Goal: Task Accomplishment & Management: Manage account settings

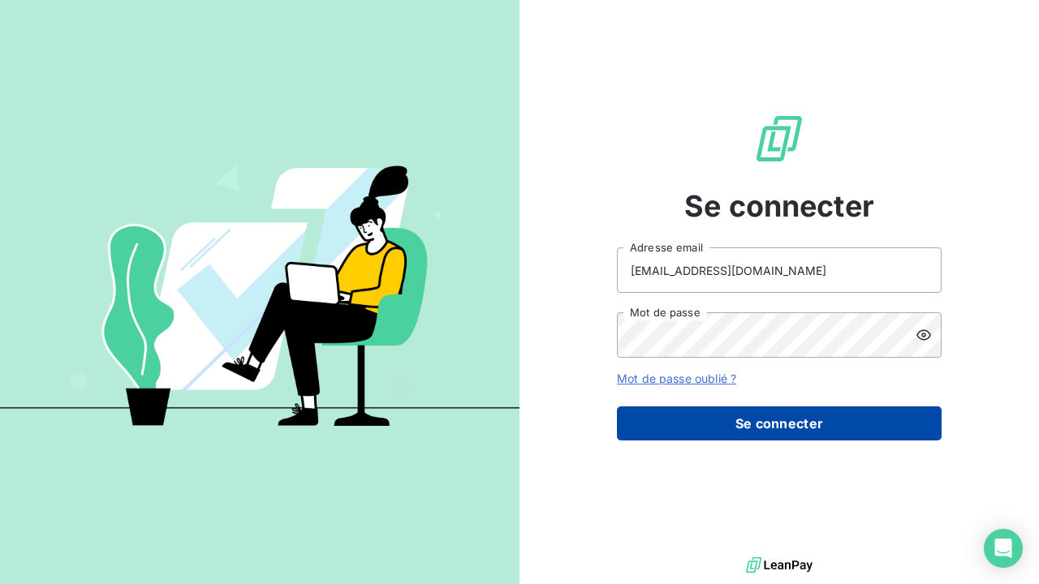
click at [769, 421] on button "Se connecter" at bounding box center [779, 424] width 325 height 34
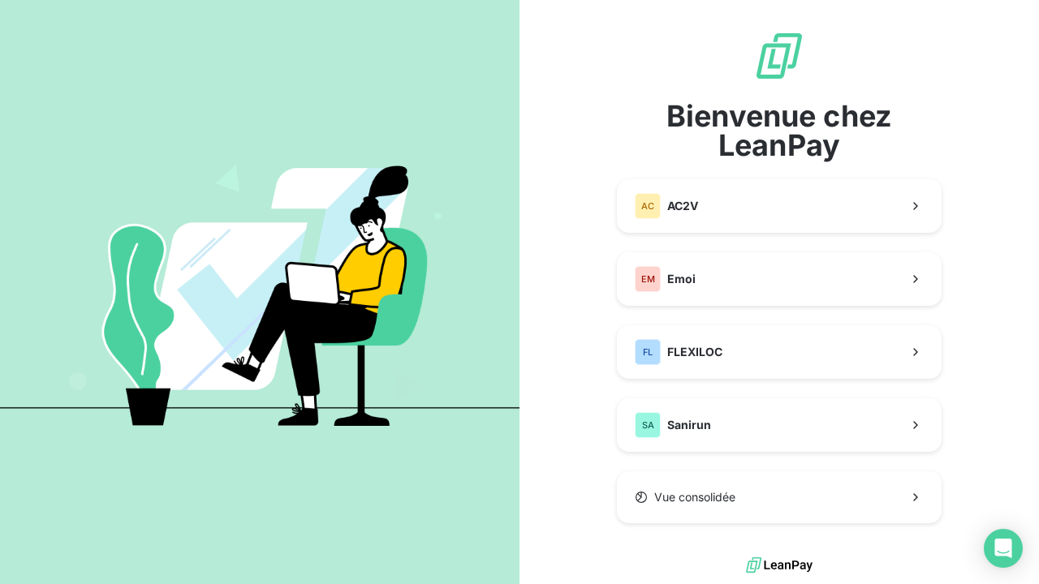
click at [773, 381] on div "Bienvenue chez LeanPay AC AC2V EM Emoi FL FLEXILOC SA Sanirun Vue consolidée" at bounding box center [779, 276] width 325 height 493
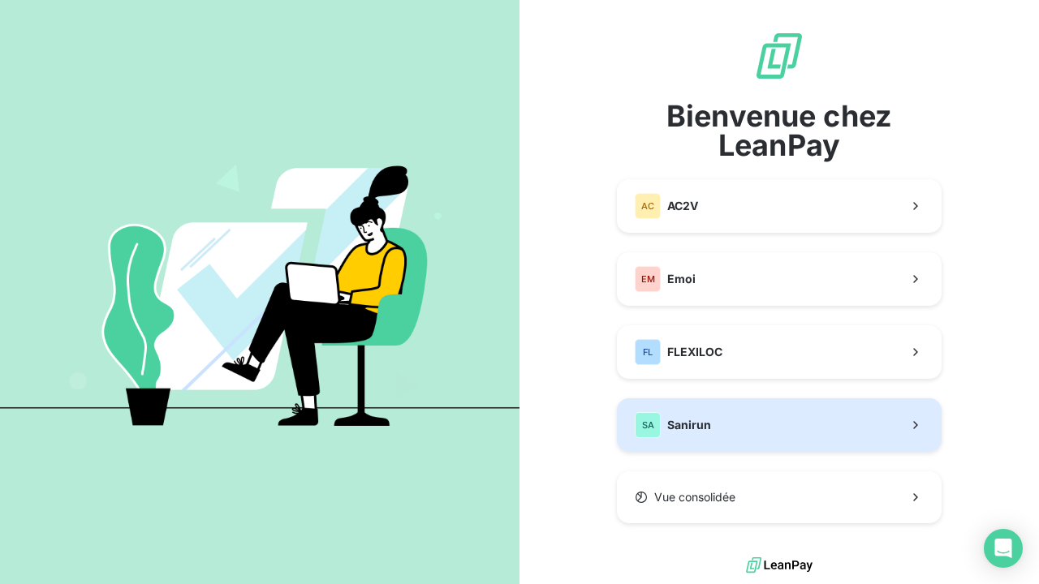
click at [744, 429] on button "SA Sanirun" at bounding box center [779, 425] width 325 height 54
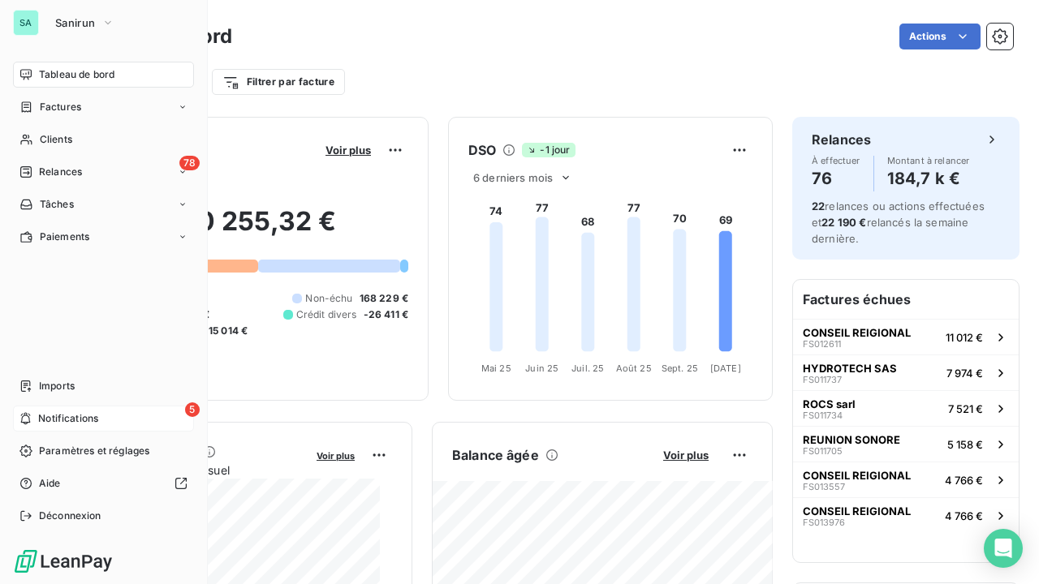
click at [36, 415] on div "5 Notifications" at bounding box center [103, 419] width 181 height 26
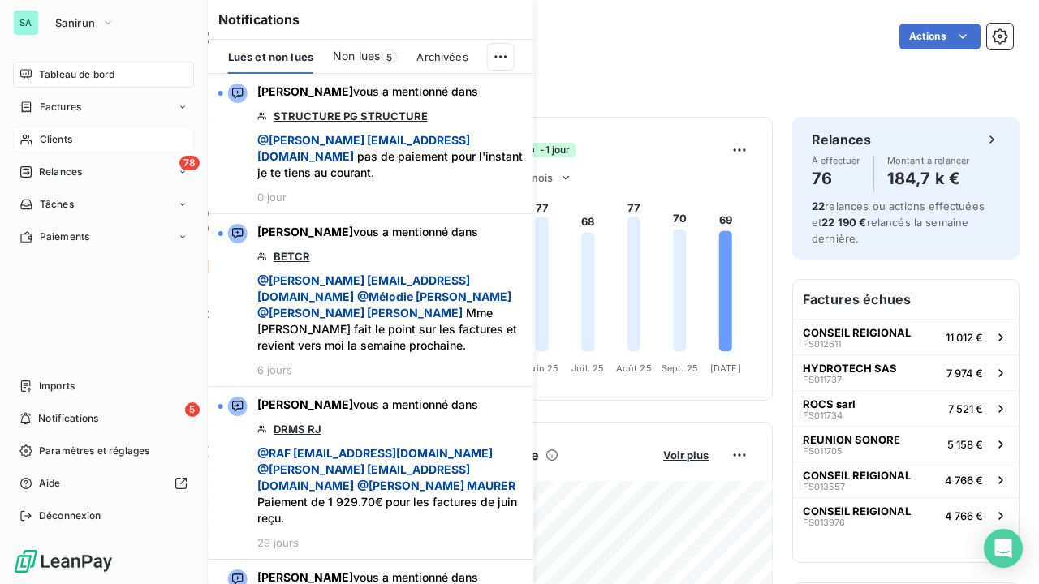
click at [29, 139] on icon at bounding box center [26, 139] width 14 height 13
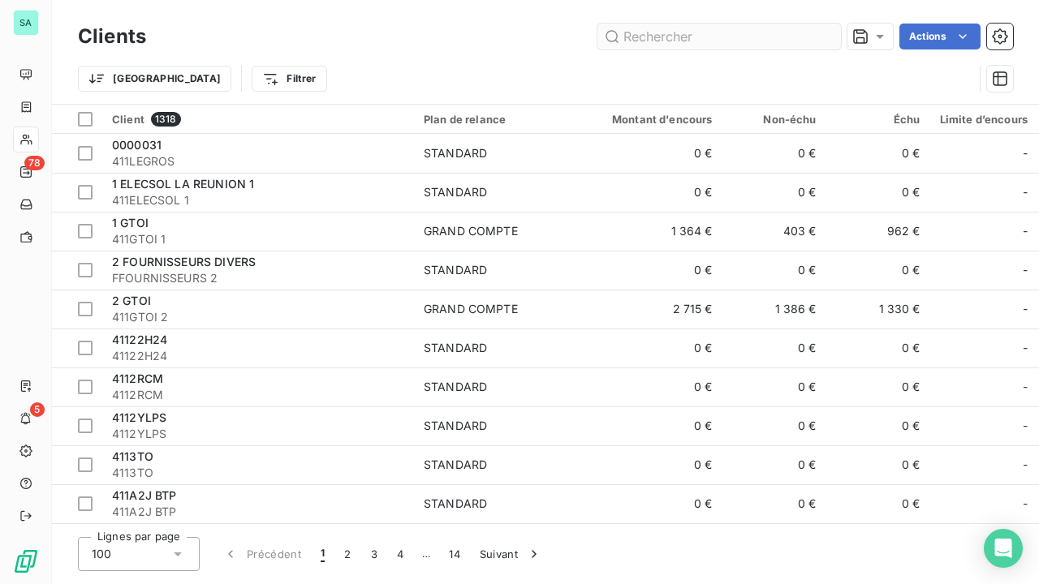
click at [709, 31] on input "text" at bounding box center [718, 37] width 243 height 26
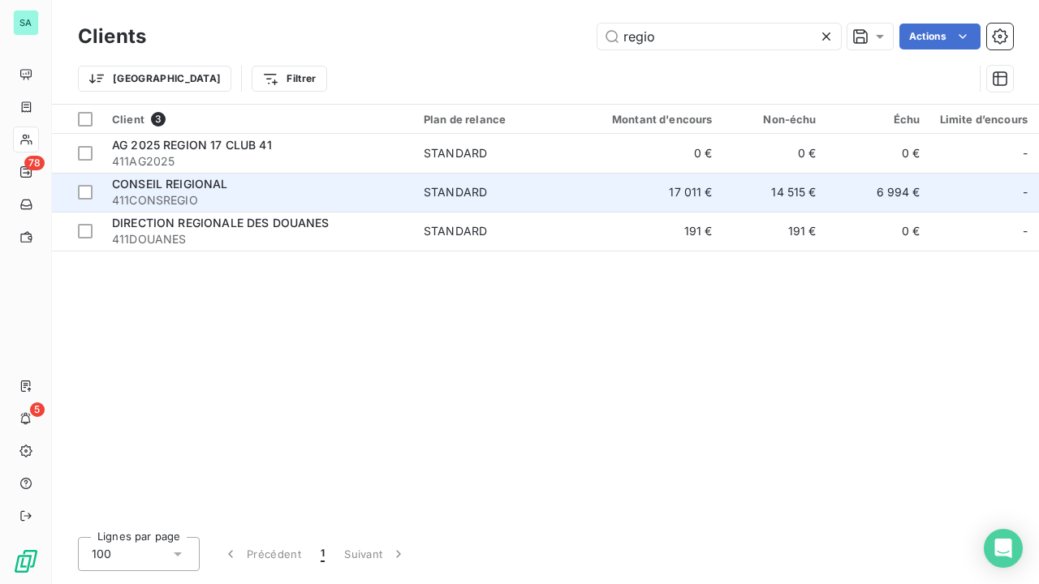
type input "regio"
click at [493, 193] on span "STANDARD" at bounding box center [498, 192] width 149 height 16
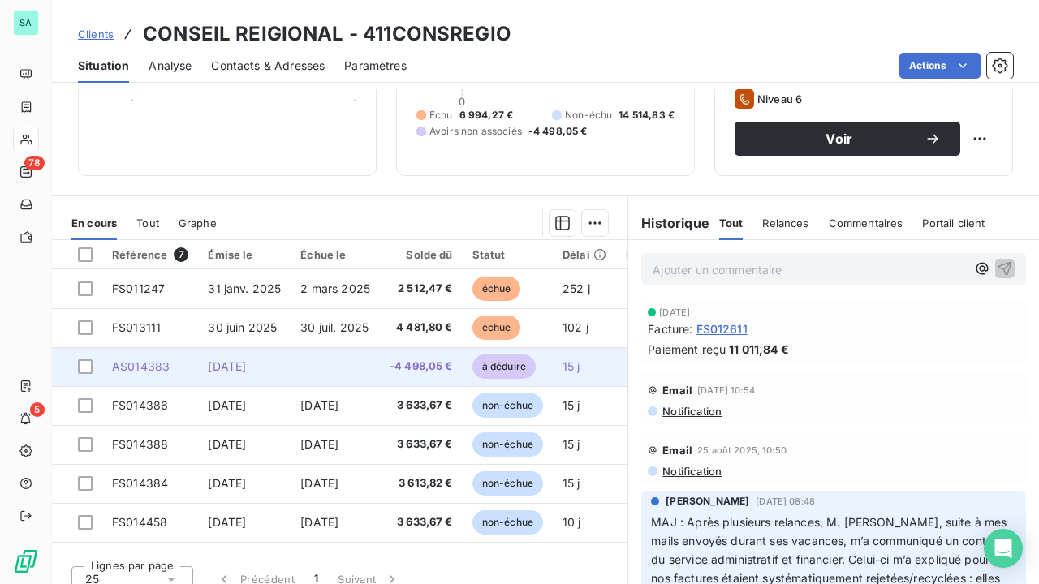
scroll to position [150, 0]
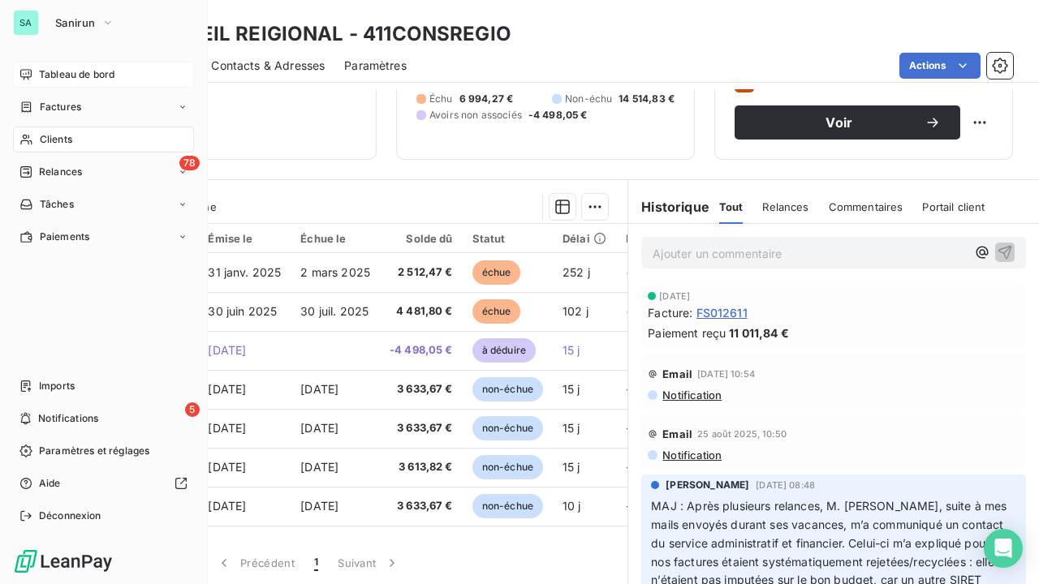
click at [67, 76] on span "Tableau de bord" at bounding box center [76, 74] width 75 height 15
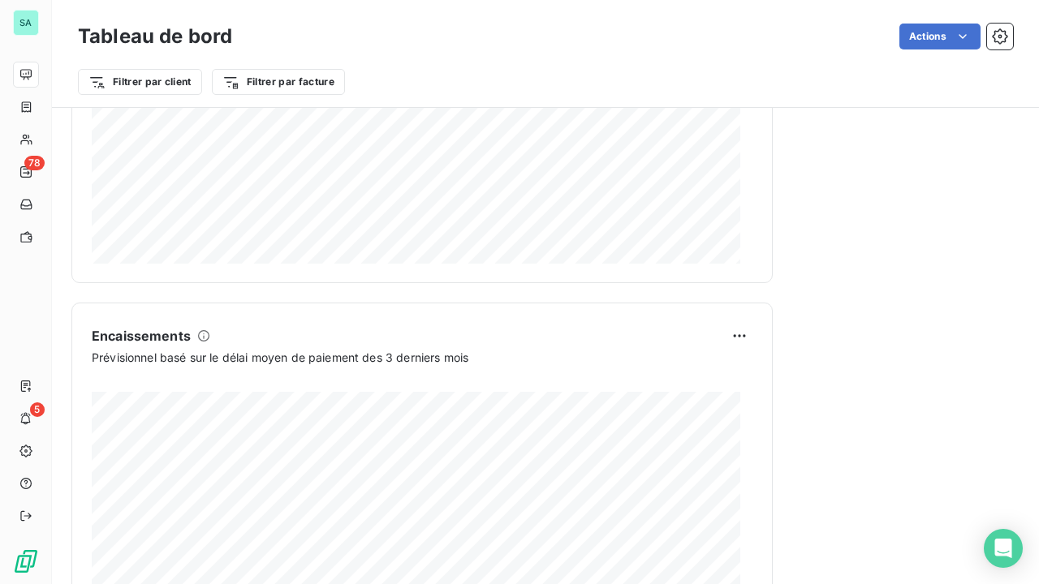
scroll to position [975, 0]
